Goal: Find specific page/section: Find specific page/section

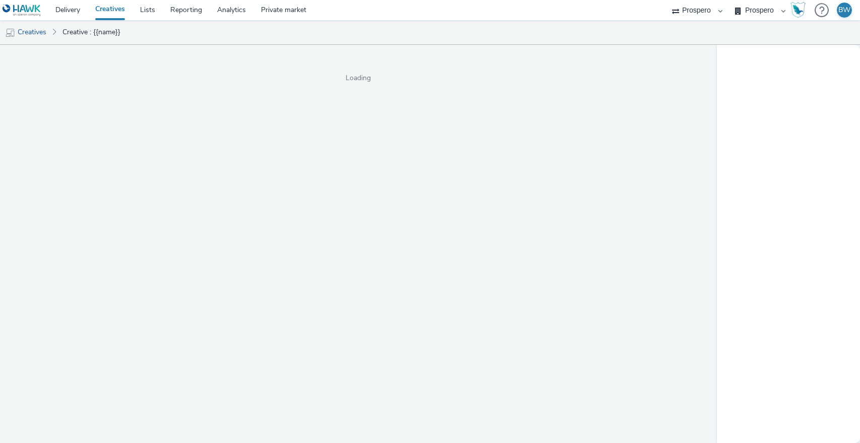
select select "b1b940d3-d05b-48b5-821e-f328c33b988b"
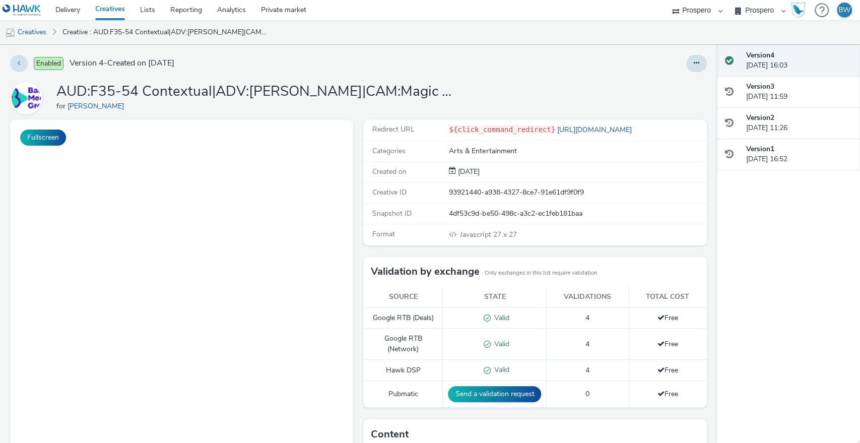
click at [353, 113] on div "AUD:F35-54 Contextual|ADV:[PERSON_NAME]|CAM:Magic 2025 Autumn|CHA:Display|PLA:P…" at bounding box center [257, 98] width 403 height 32
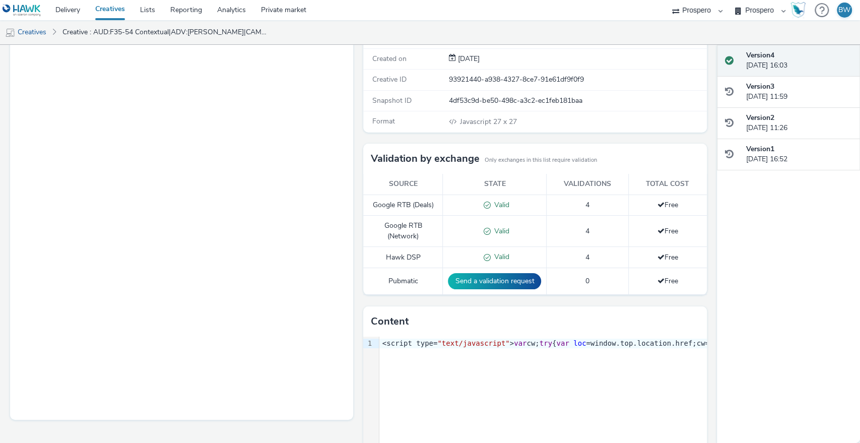
click at [353, 113] on div "Fullscreen" at bounding box center [184, 253] width 348 height 492
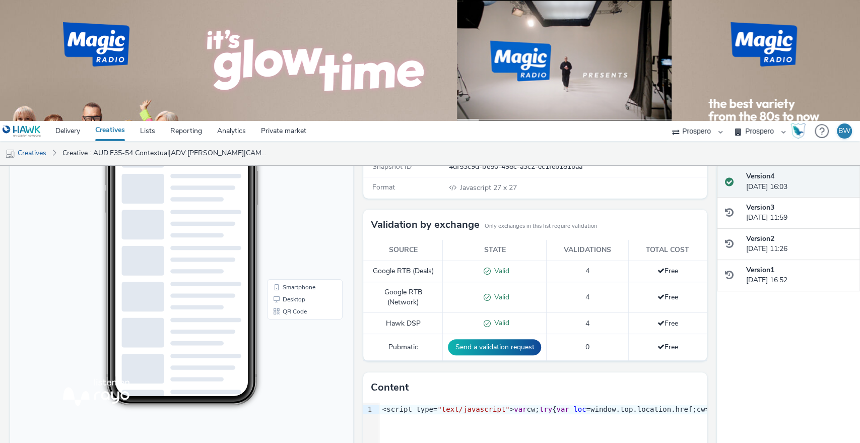
scroll to position [167, 0]
click at [338, 292] on body "9:39 Smartphone Desktop QR Code" at bounding box center [181, 279] width 343 height 413
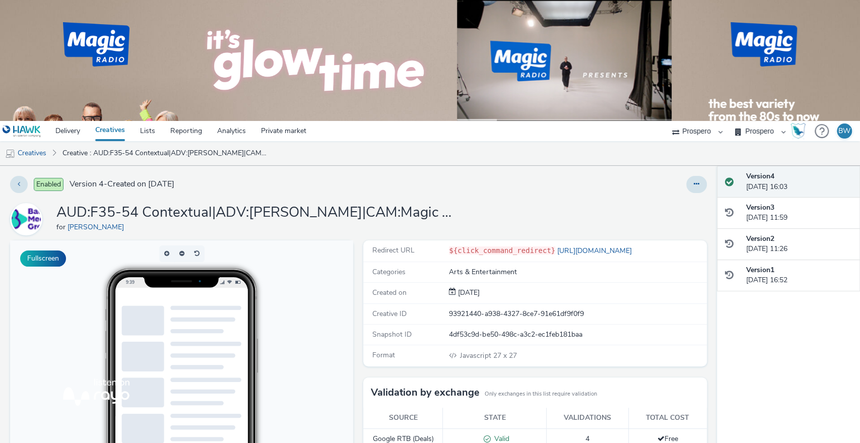
scroll to position [0, 0]
click at [381, 65] on img at bounding box center [314, 61] width 229 height 74
click at [555, 154] on ul "Creatives Creative : AUD:F35-54 Contextual|ADV:[PERSON_NAME]|CAM:Magic 2025 Aut…" at bounding box center [430, 153] width 860 height 24
click at [533, 189] on div at bounding box center [567, 184] width 278 height 17
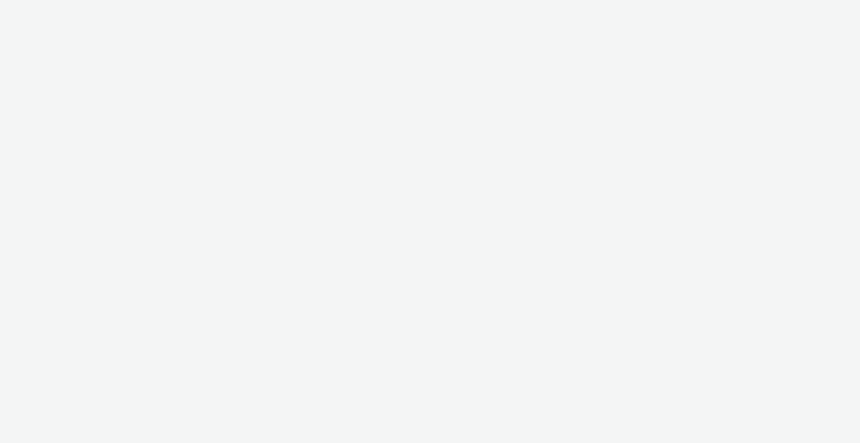
select select "b1b940d3-d05b-48b5-821e-f328c33b988b"
